Goal: Information Seeking & Learning: Learn about a topic

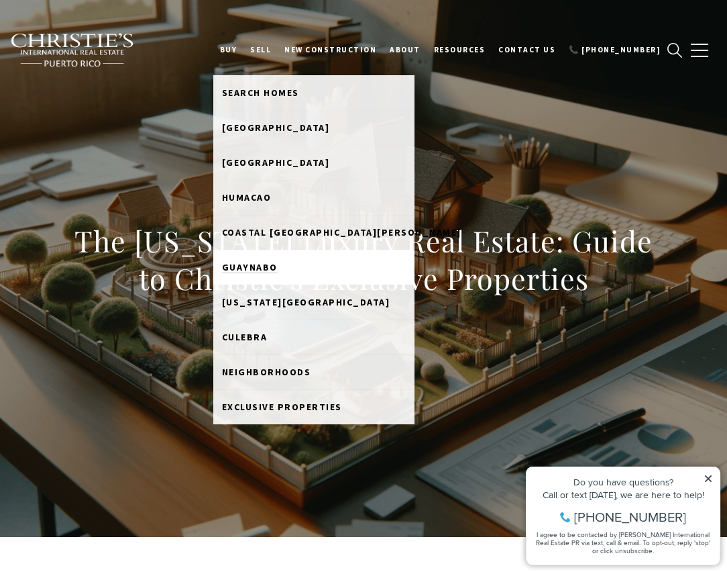
click at [278, 266] on span "Guaynabo" at bounding box center [250, 267] width 56 height 12
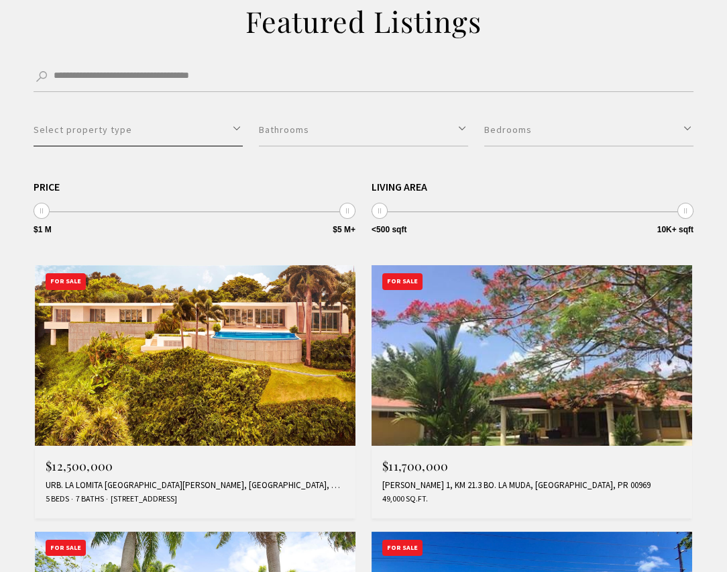
click at [236, 128] on button "Select property type" at bounding box center [138, 129] width 209 height 33
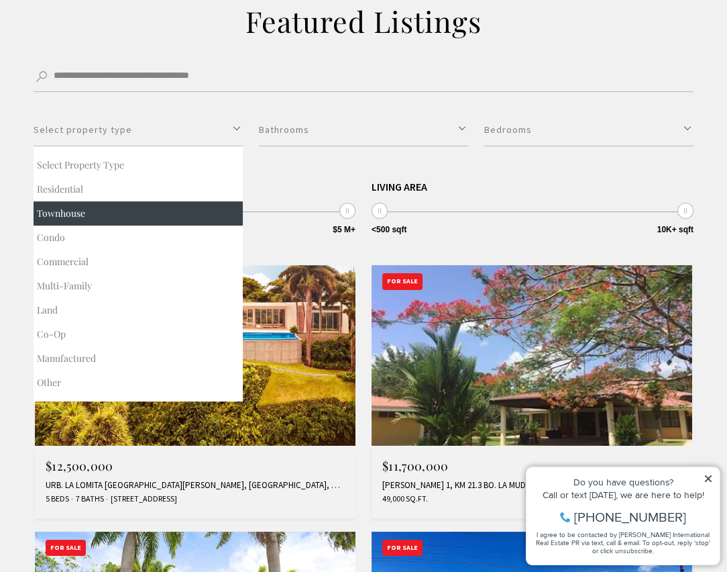
click at [48, 210] on button "Townhouse" at bounding box center [138, 213] width 209 height 24
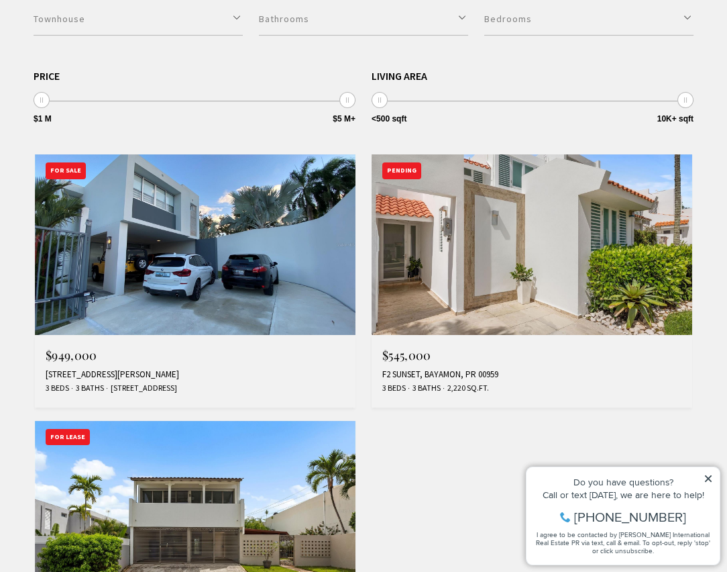
scroll to position [470, 0]
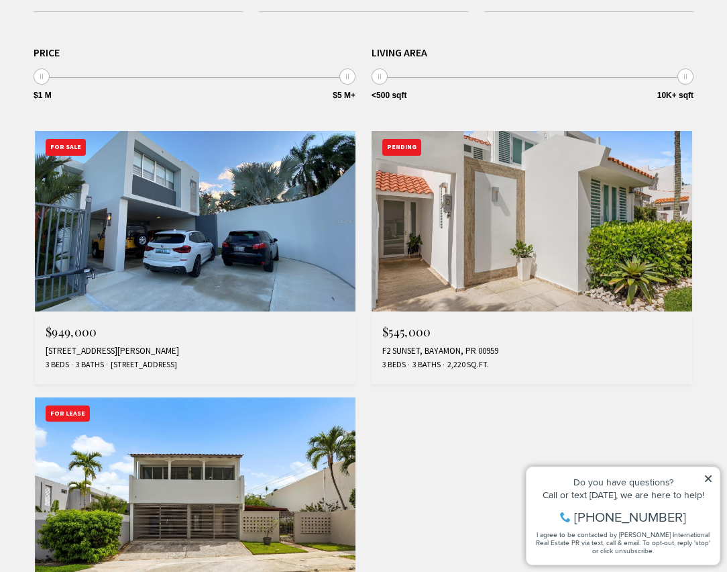
click at [705, 479] on icon at bounding box center [708, 478] width 9 height 9
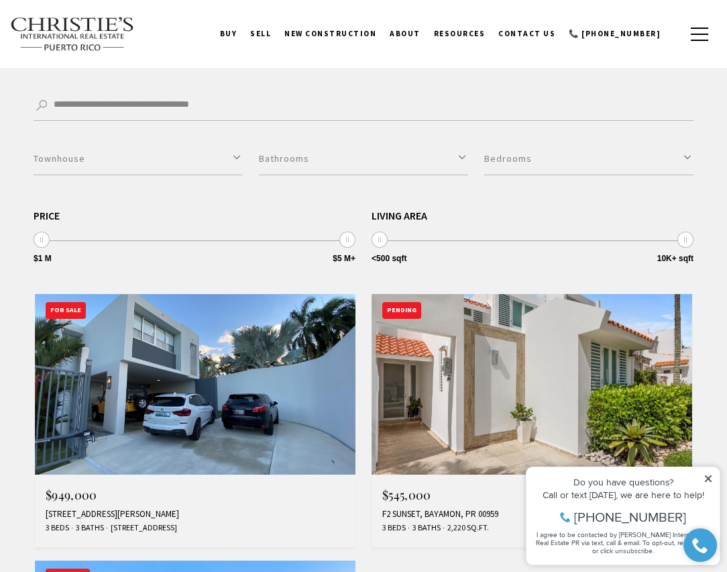
scroll to position [201, 0]
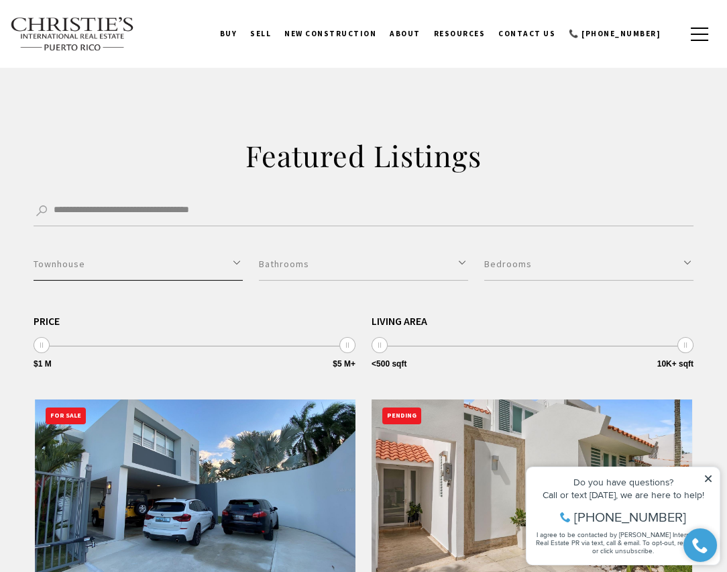
click at [179, 266] on button "Townhouse" at bounding box center [138, 264] width 209 height 33
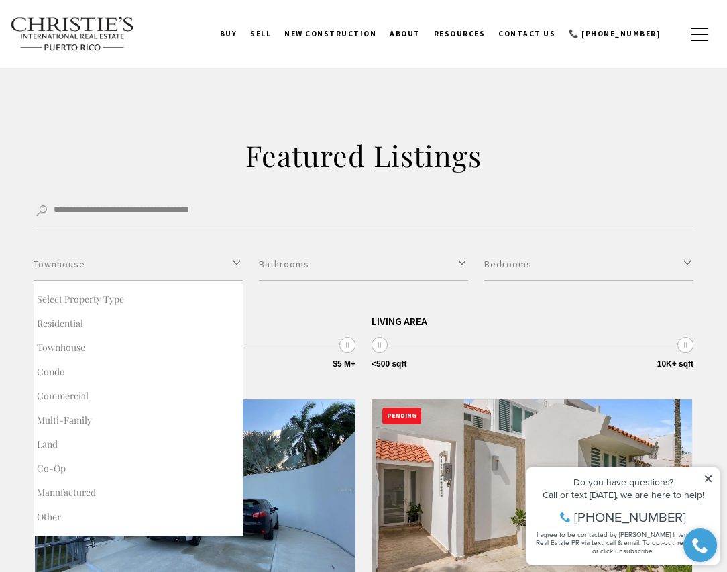
click at [295, 310] on div "**********" at bounding box center [364, 309] width 660 height 123
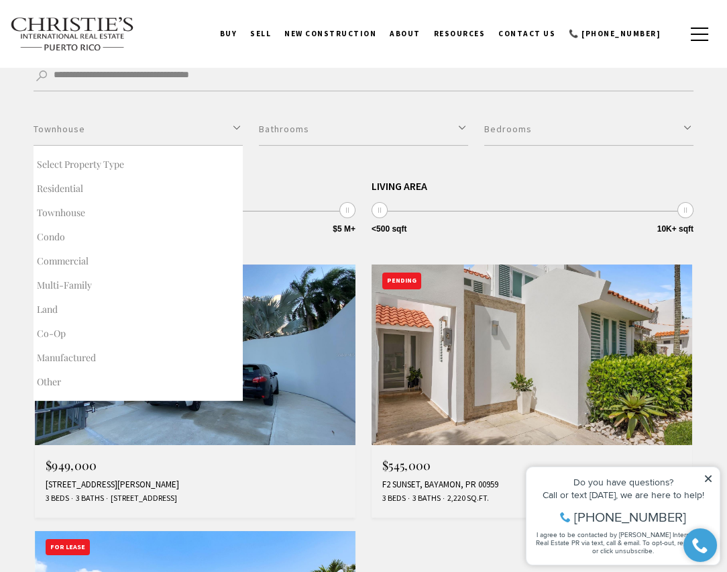
scroll to position [336, 0]
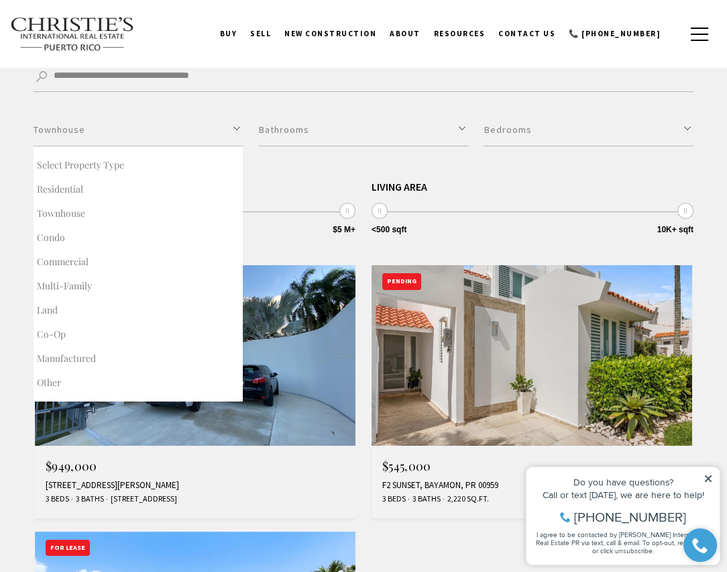
click at [525, 245] on div "**********" at bounding box center [363, 400] width 727 height 795
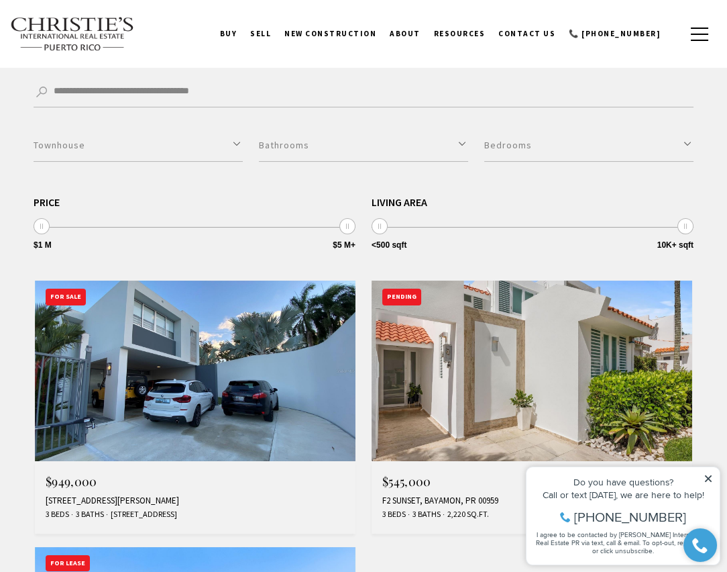
scroll to position [268, 0]
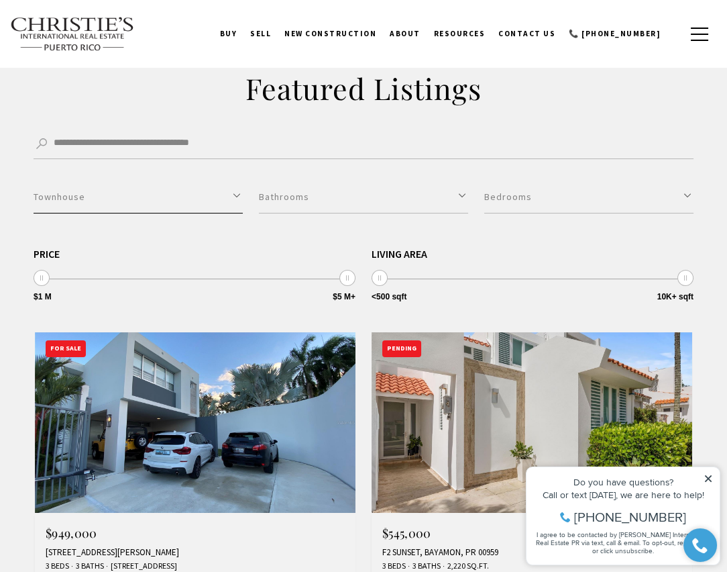
click at [234, 195] on button "Townhouse" at bounding box center [138, 197] width 209 height 33
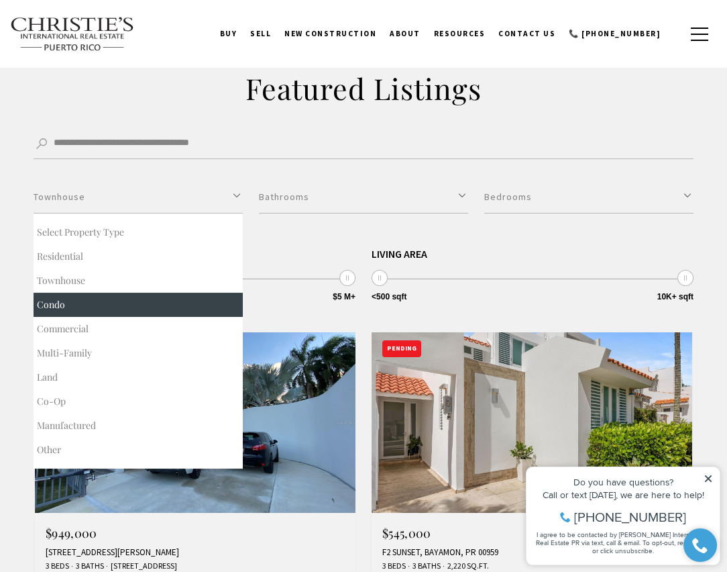
click at [68, 304] on button "Condo" at bounding box center [138, 305] width 209 height 24
select select "**********"
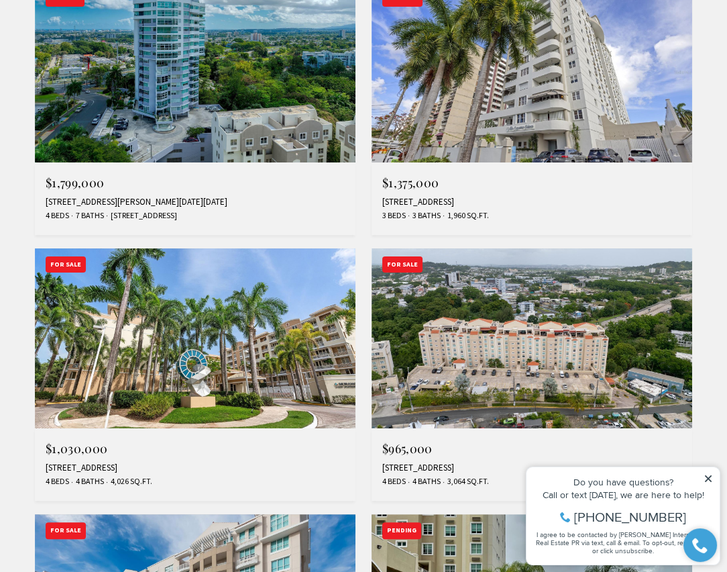
scroll to position [671, 0]
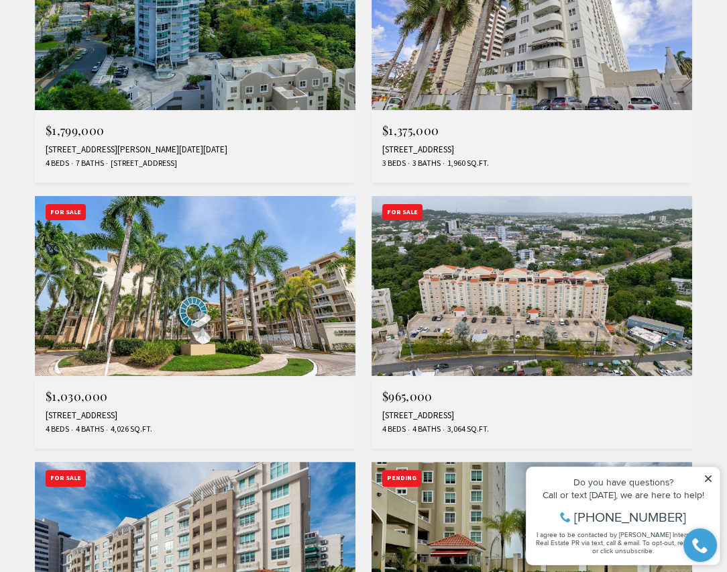
click at [258, 302] on img at bounding box center [195, 286] width 321 height 181
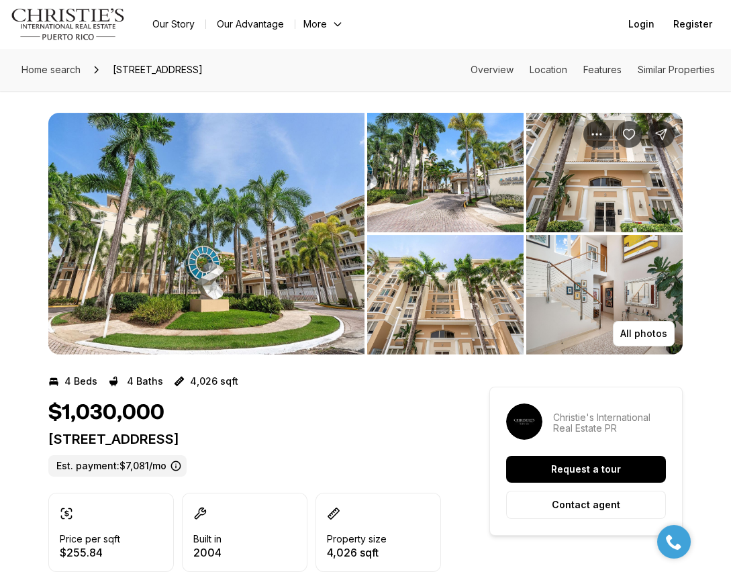
click at [499, 190] on img "View image gallery" at bounding box center [445, 172] width 156 height 119
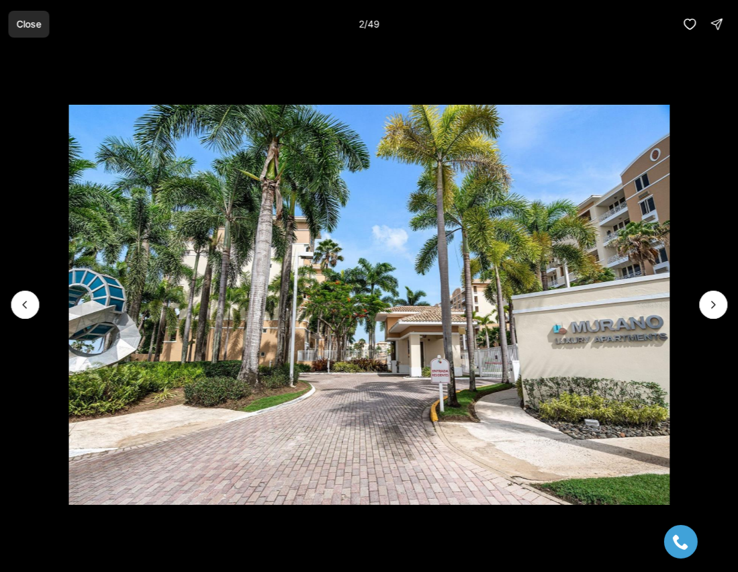
click at [30, 26] on p "Close" at bounding box center [28, 24] width 25 height 11
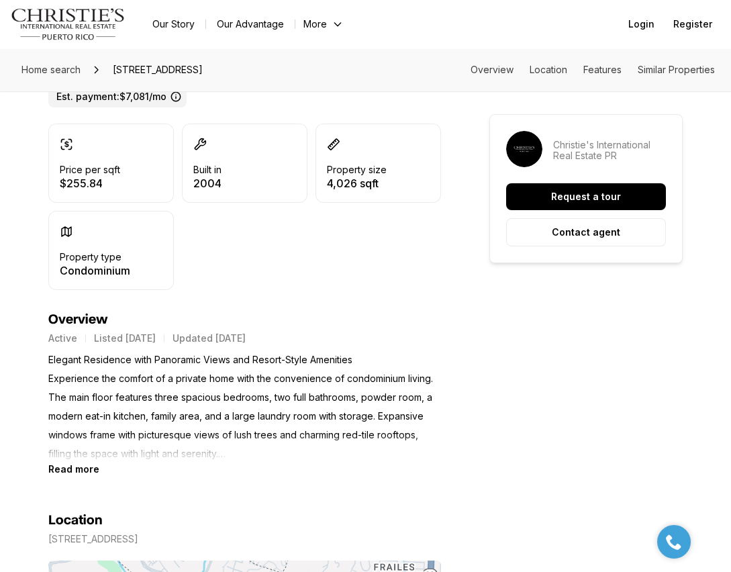
scroll to position [403, 0]
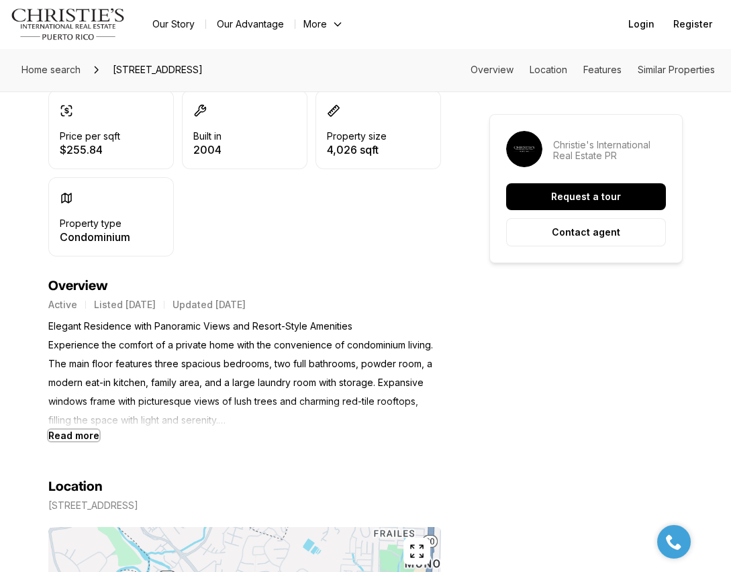
click at [84, 430] on b "Read more" at bounding box center [73, 435] width 51 height 11
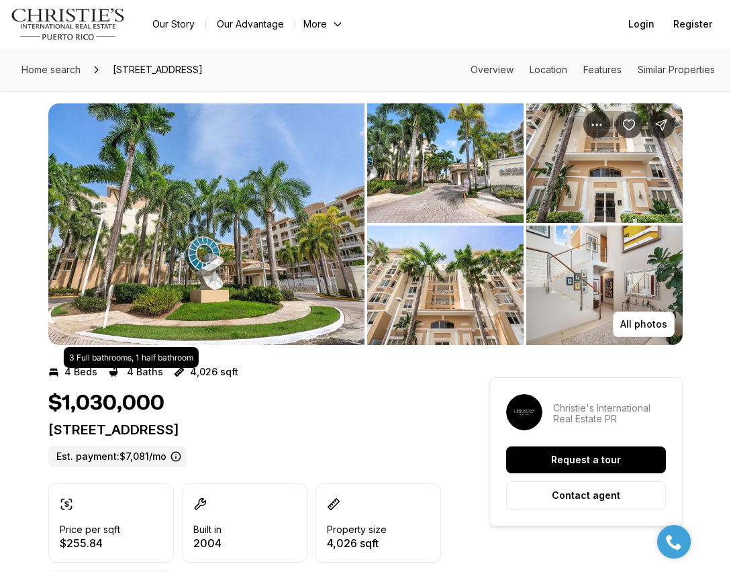
scroll to position [0, 0]
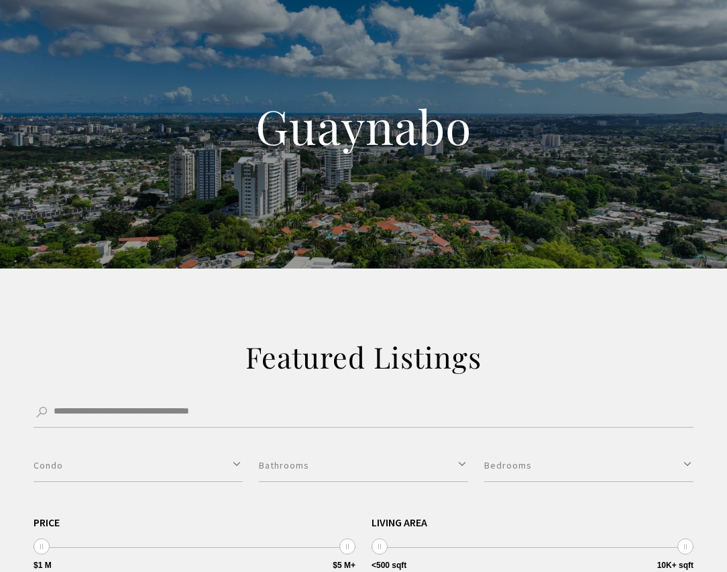
select select "**********"
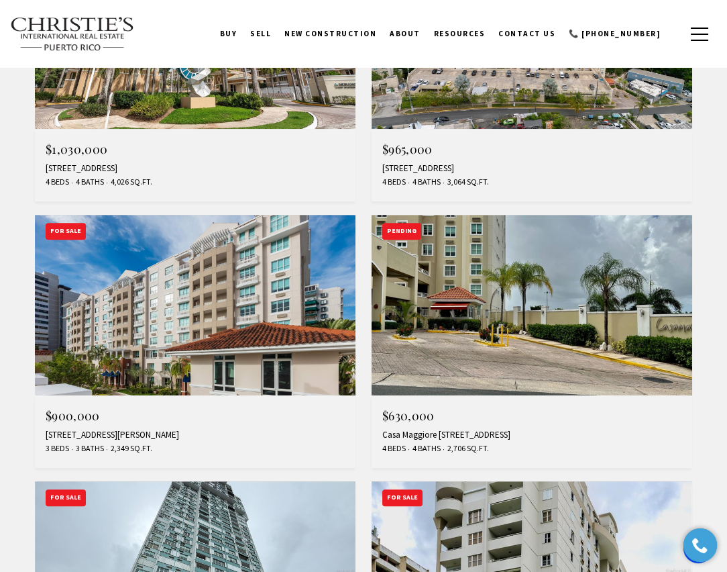
scroll to position [940, 0]
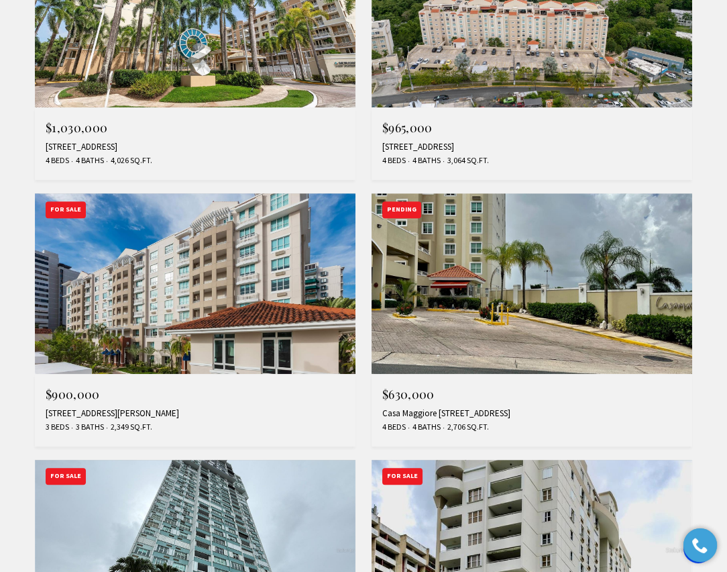
click at [514, 310] on img at bounding box center [532, 283] width 321 height 181
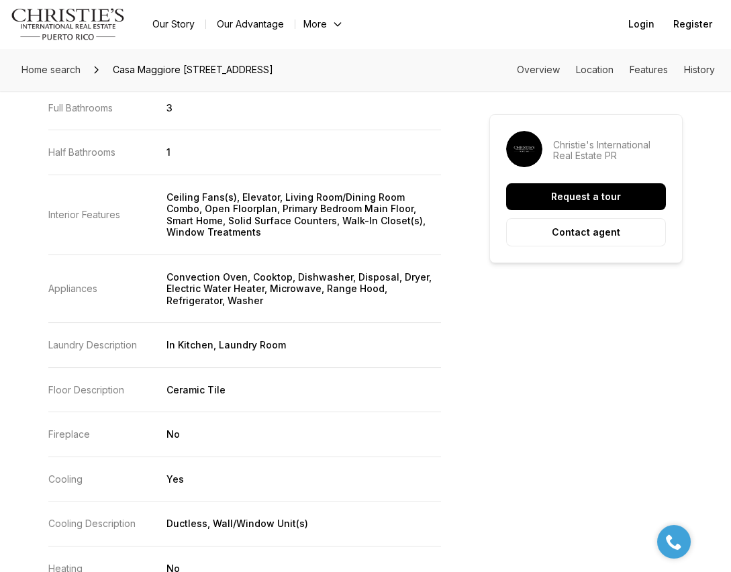
scroll to position [1745, 0]
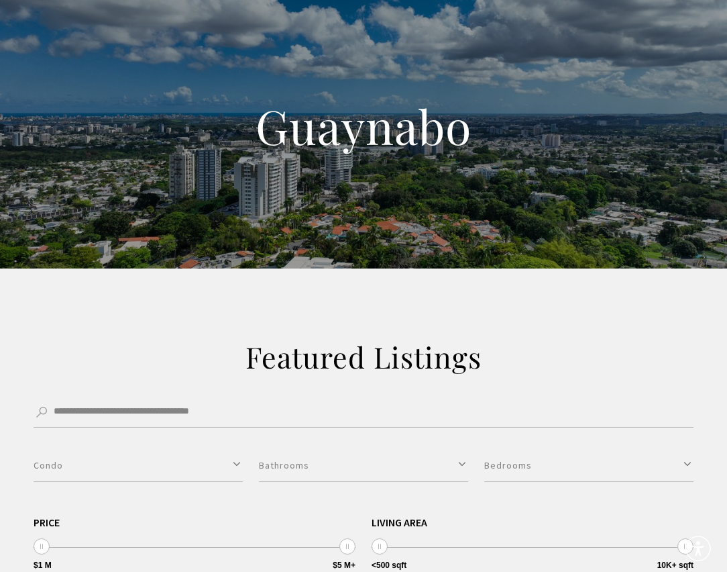
select select "**********"
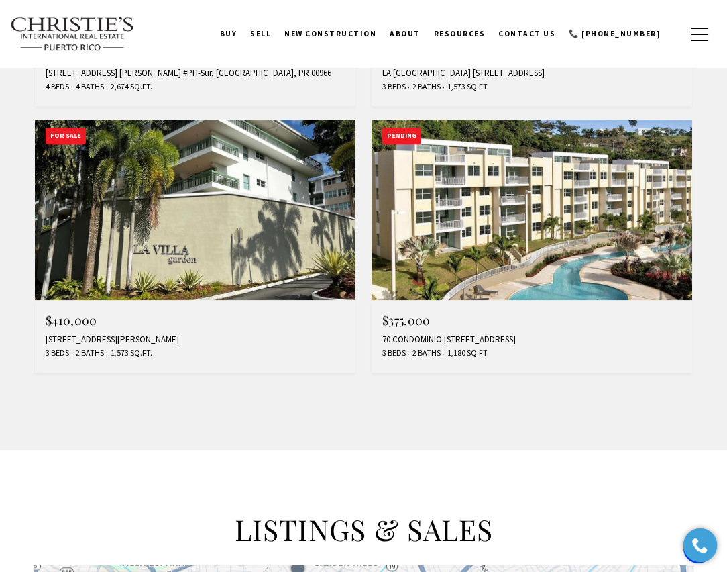
scroll to position [1745, 0]
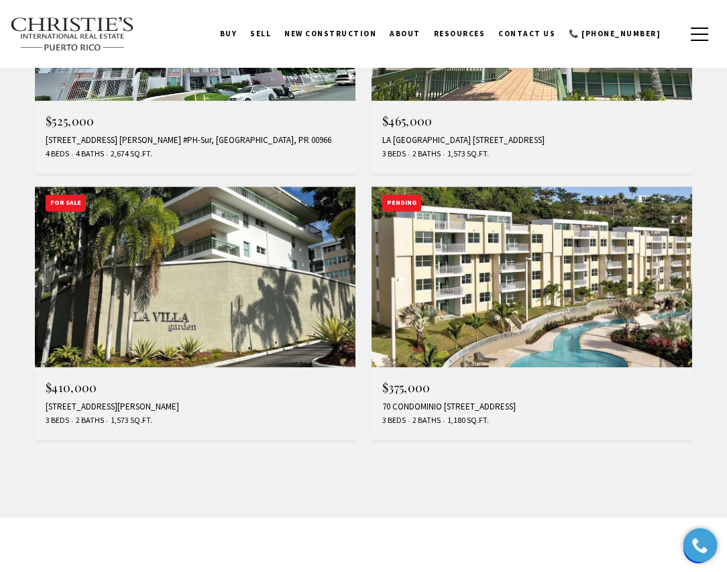
click at [523, 300] on img at bounding box center [532, 277] width 321 height 181
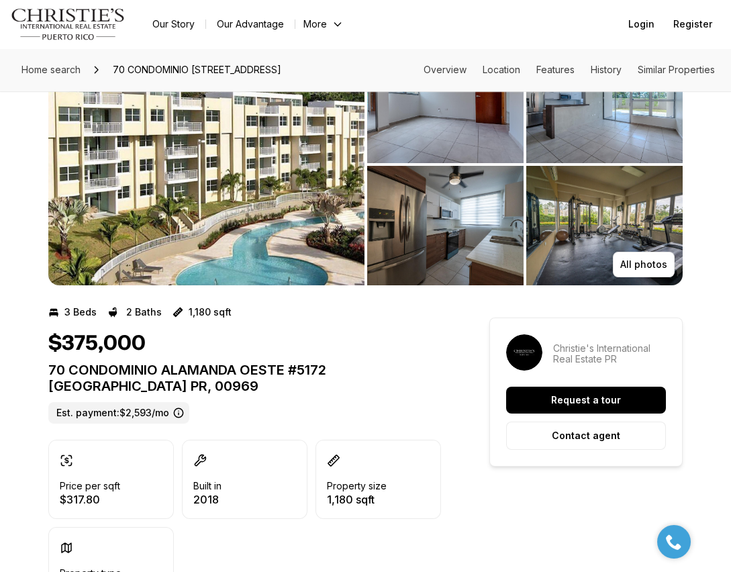
scroll to position [67, 0]
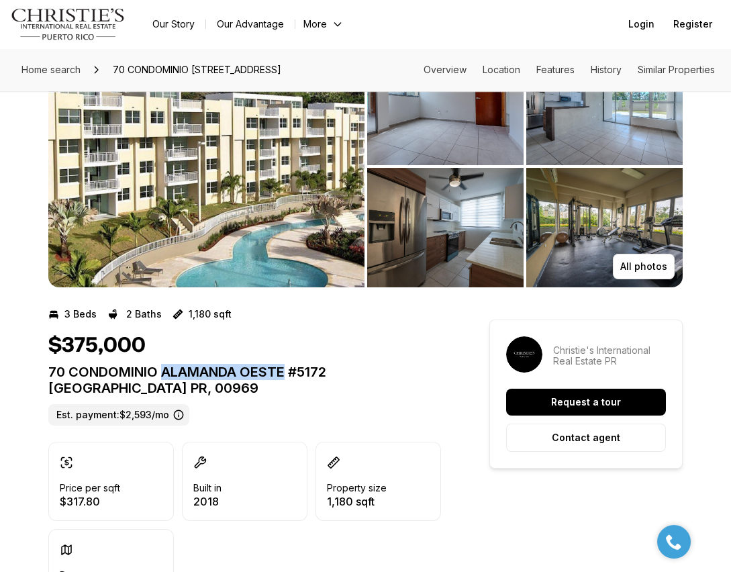
drag, startPoint x: 163, startPoint y: 372, endPoint x: 286, endPoint y: 374, distance: 122.8
click at [286, 374] on p "70 CONDOMINIO ALAMANDA OESTE #5172 [GEOGRAPHIC_DATA] PR, 00969" at bounding box center [244, 380] width 393 height 32
copy p "ALAMANDA OESTE"
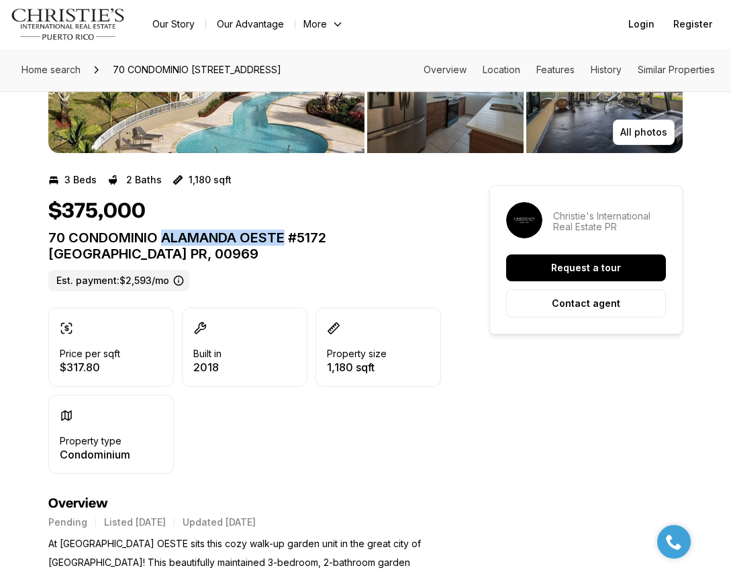
scroll to position [0, 0]
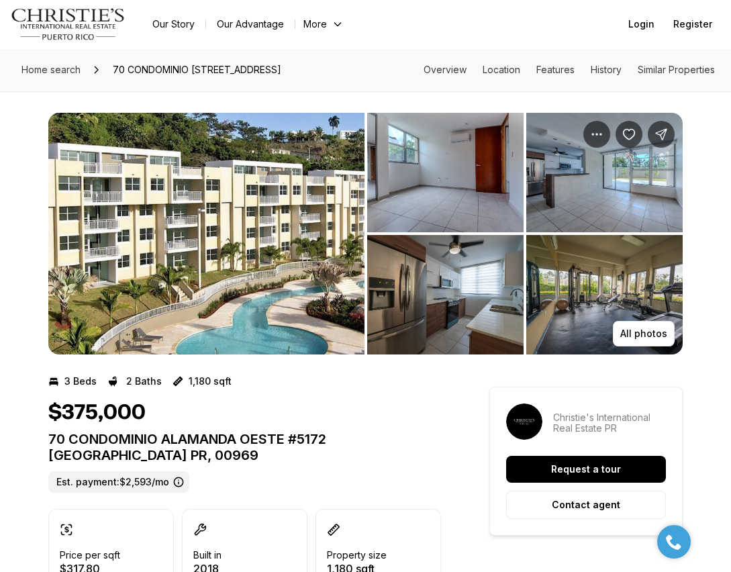
click at [448, 161] on img "View image gallery" at bounding box center [445, 172] width 156 height 119
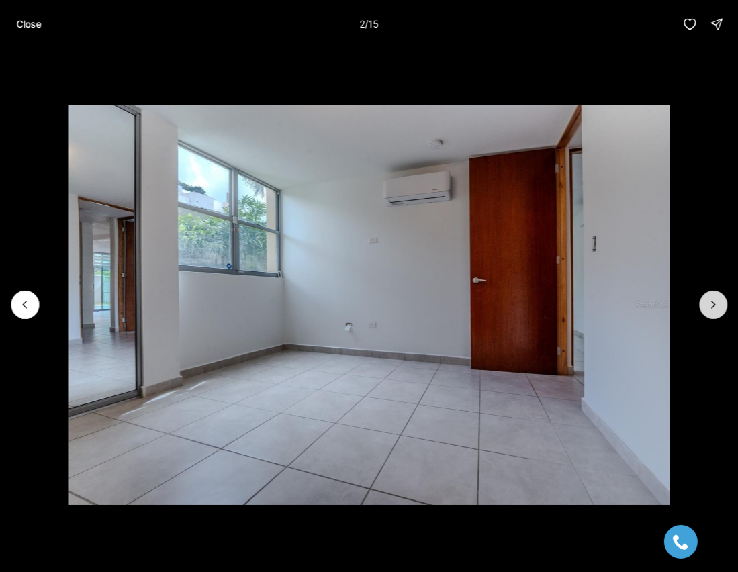
click at [709, 303] on icon "Next slide" at bounding box center [712, 304] width 13 height 13
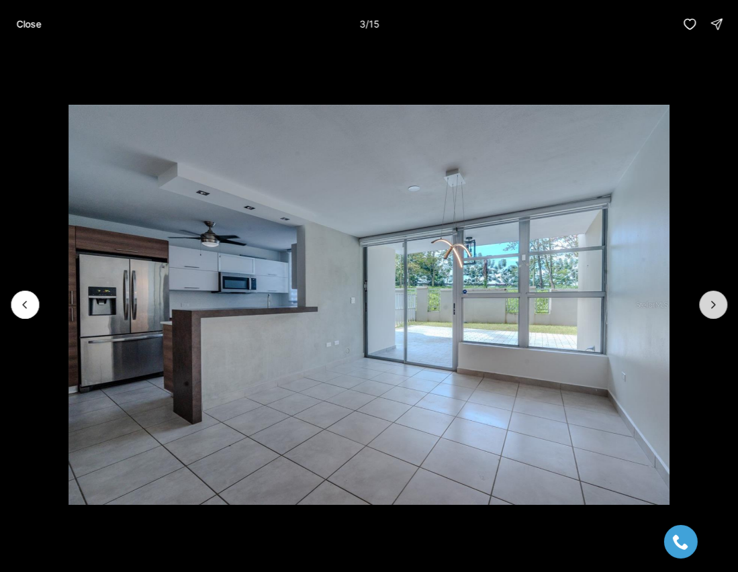
click at [710, 309] on icon "Next slide" at bounding box center [712, 304] width 13 height 13
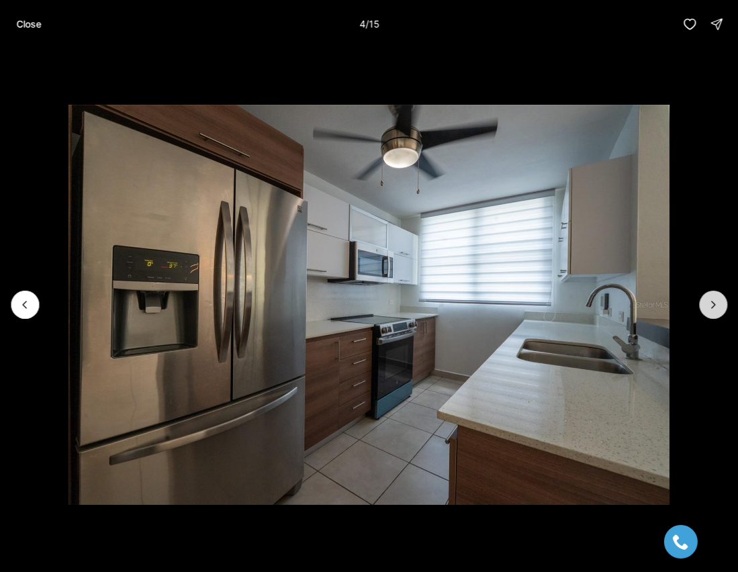
click at [709, 309] on icon "Next slide" at bounding box center [712, 304] width 13 height 13
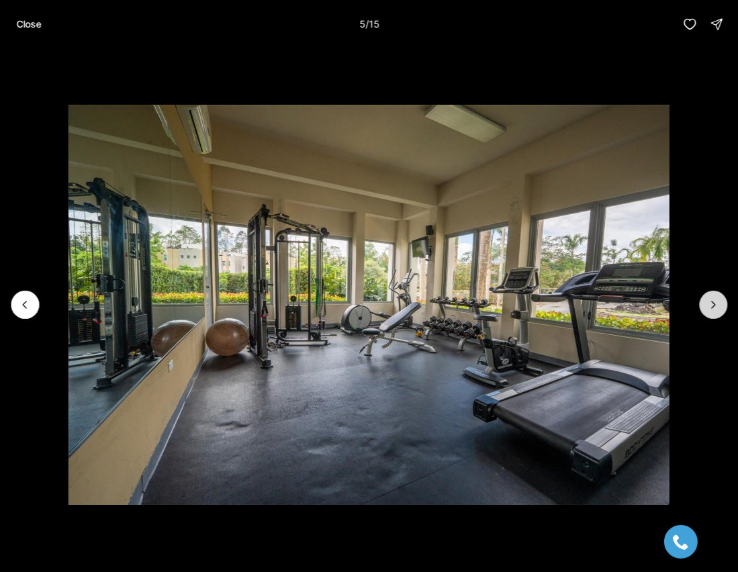
click at [708, 309] on icon "Next slide" at bounding box center [712, 304] width 13 height 13
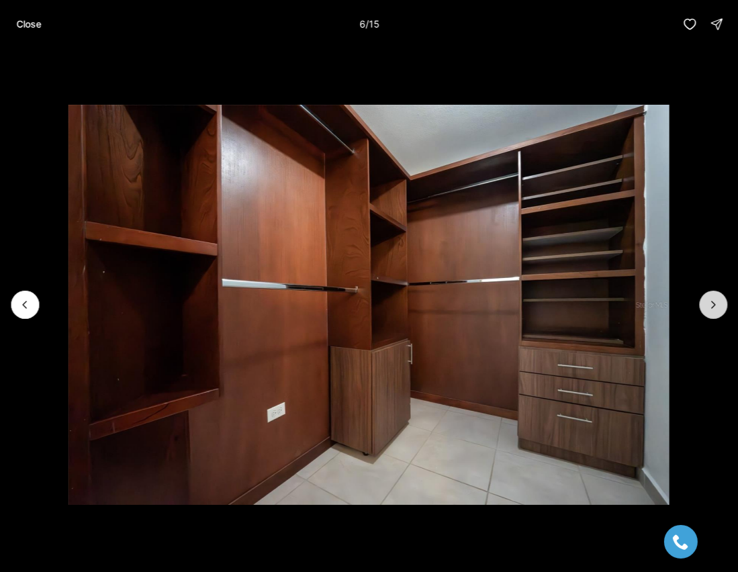
drag, startPoint x: 723, startPoint y: 310, endPoint x: 713, endPoint y: 309, distance: 9.5
click at [719, 310] on button "Next slide" at bounding box center [713, 305] width 28 height 28
click at [713, 309] on icon "Next slide" at bounding box center [712, 304] width 13 height 13
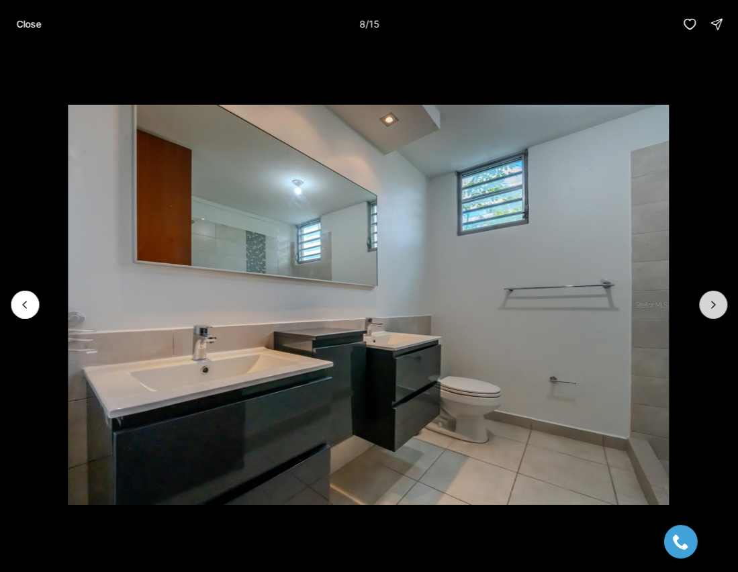
click at [713, 309] on icon "Next slide" at bounding box center [712, 304] width 13 height 13
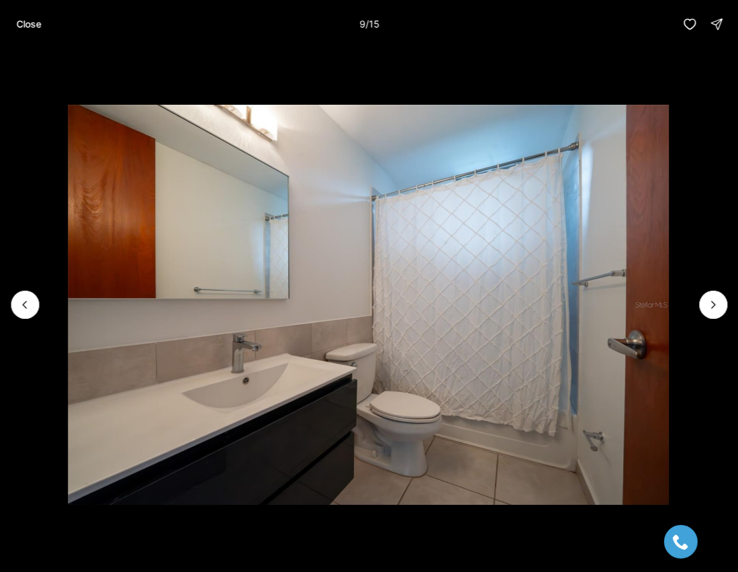
drag, startPoint x: 415, startPoint y: 299, endPoint x: 338, endPoint y: 359, distance: 98.5
click at [338, 359] on img "9 of 15" at bounding box center [368, 305] width 601 height 400
drag, startPoint x: 432, startPoint y: 325, endPoint x: 370, endPoint y: 399, distance: 97.2
click at [370, 399] on img "9 of 15" at bounding box center [368, 305] width 601 height 400
